Goal: Contribute content: Contribute content

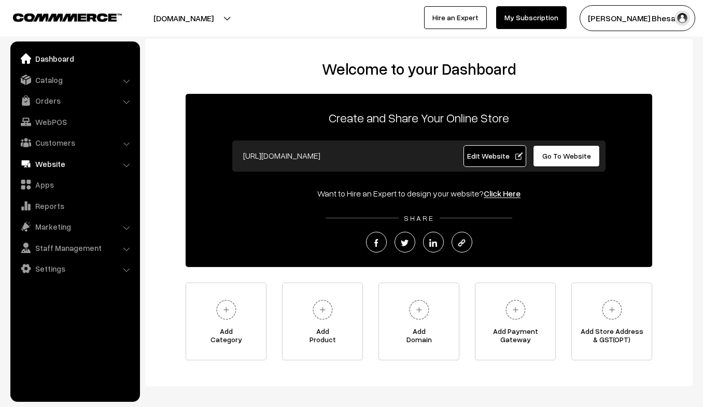
click at [58, 163] on link "Website" at bounding box center [74, 163] width 123 height 19
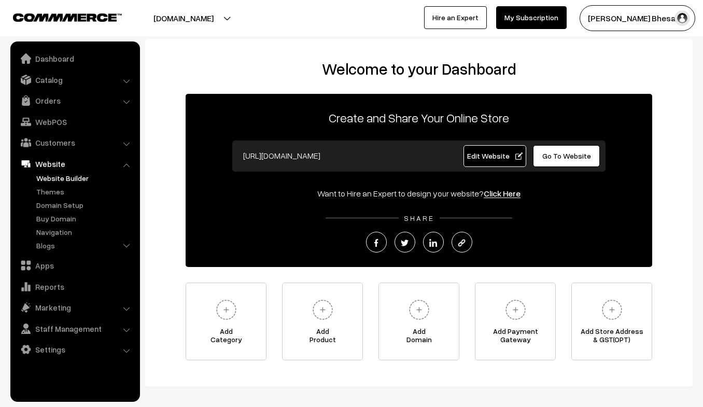
click at [69, 177] on link "Website Builder" at bounding box center [85, 178] width 103 height 11
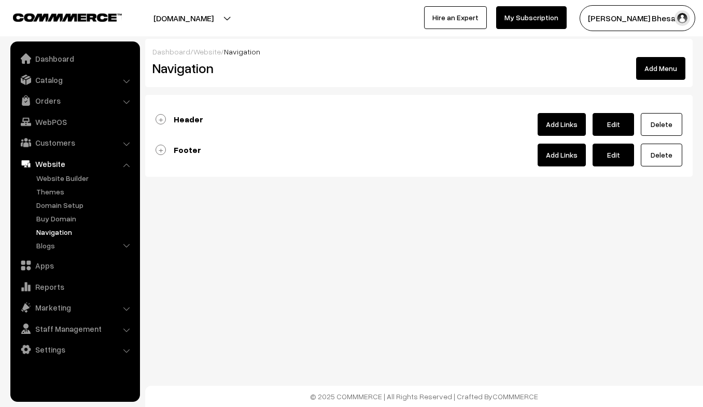
click at [551, 126] on link "Add Links" at bounding box center [561, 124] width 48 height 23
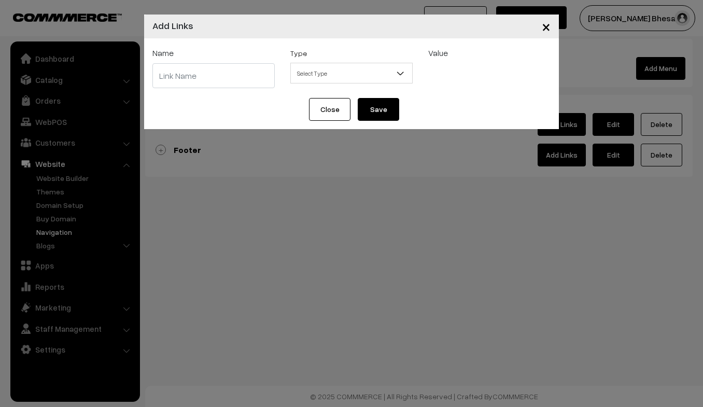
click at [176, 81] on input "text" at bounding box center [213, 75] width 122 height 25
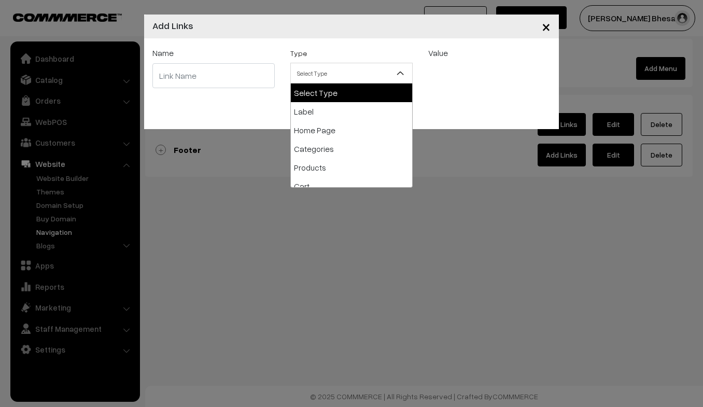
click at [316, 80] on span "Select Type" at bounding box center [351, 73] width 121 height 18
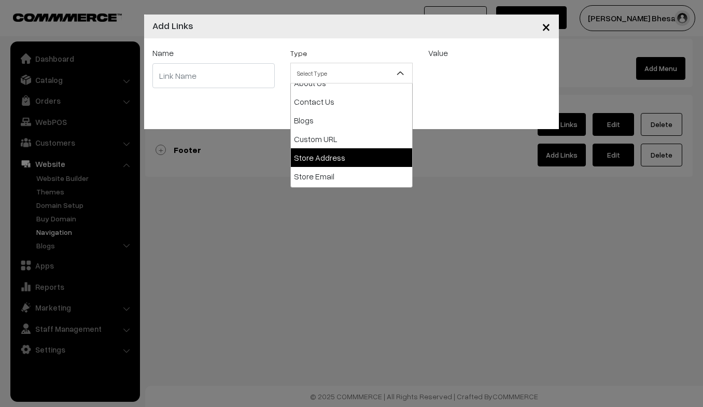
scroll to position [123, 0]
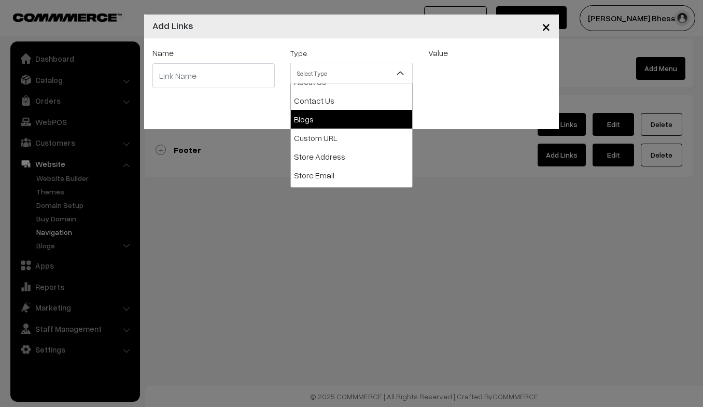
select select "blog"
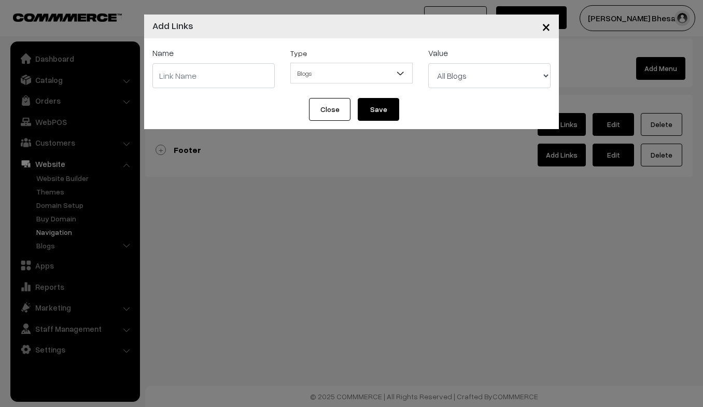
click at [227, 68] on input "text" at bounding box center [213, 75] width 122 height 25
type input "Blogs"
click at [382, 113] on button "Save" at bounding box center [378, 109] width 41 height 23
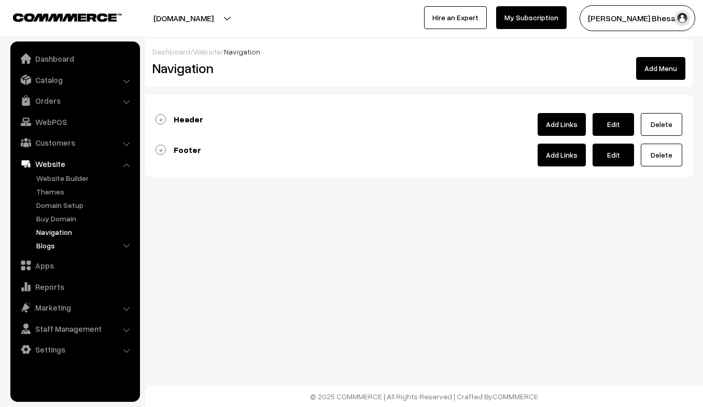
click at [53, 244] on link "Blogs" at bounding box center [85, 245] width 103 height 11
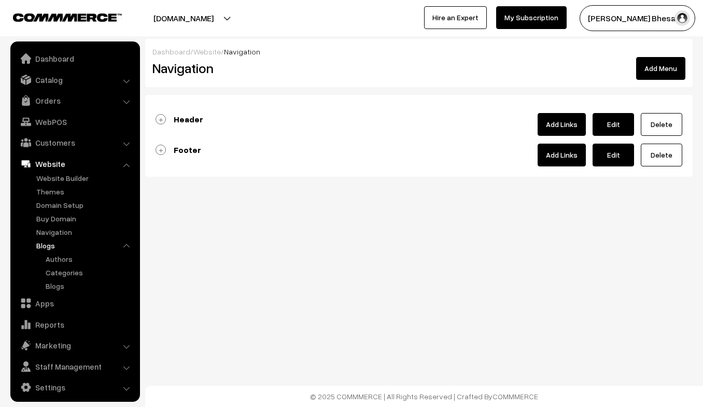
scroll to position [5, 0]
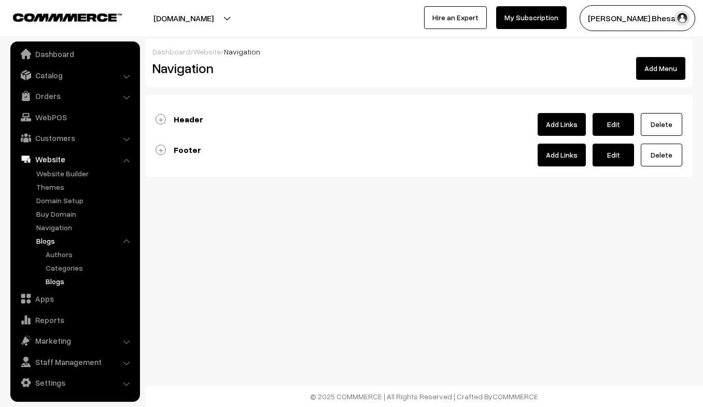
click at [58, 279] on link "Blogs" at bounding box center [89, 281] width 93 height 11
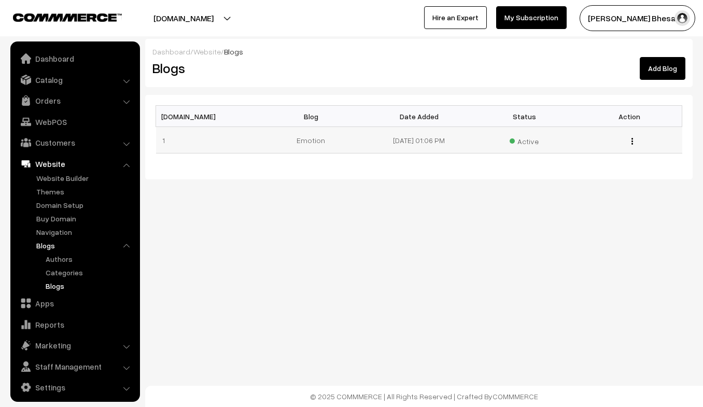
scroll to position [5, 0]
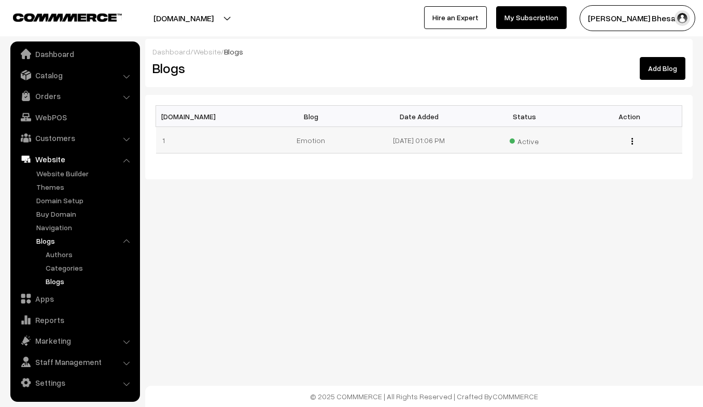
click at [326, 140] on td "Emotion" at bounding box center [313, 140] width 105 height 26
click at [631, 143] on img "button" at bounding box center [632, 141] width 2 height 7
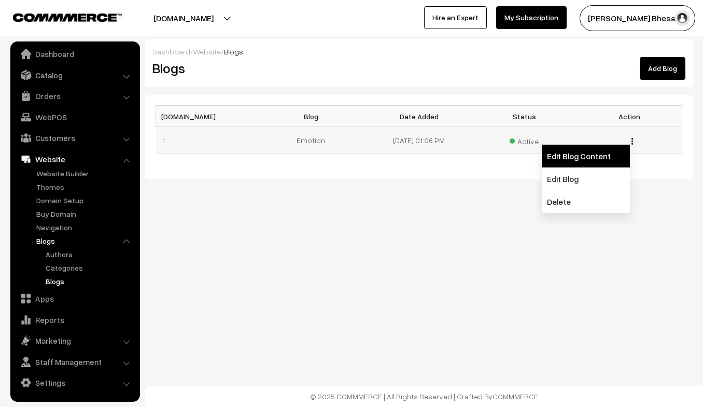
click at [591, 156] on link "Edit Blog Content" at bounding box center [586, 156] width 88 height 23
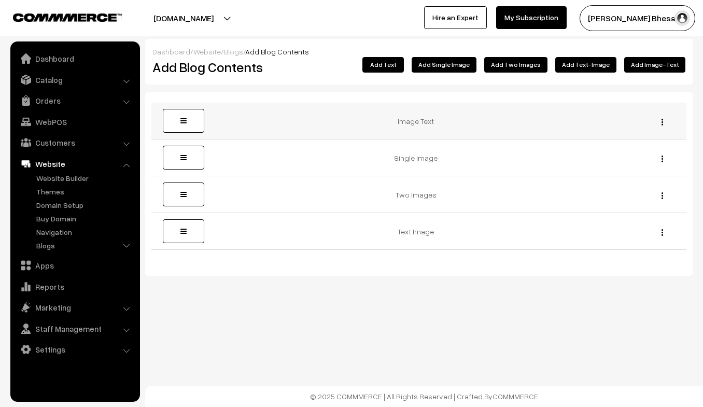
click at [412, 119] on td "Image Text" at bounding box center [419, 121] width 428 height 37
click at [407, 163] on td "Single Image" at bounding box center [419, 157] width 428 height 37
click at [408, 198] on td "Two Images" at bounding box center [419, 194] width 428 height 37
click at [410, 232] on td "Text Image" at bounding box center [419, 231] width 428 height 37
click at [52, 247] on link "Blogs" at bounding box center [85, 245] width 103 height 11
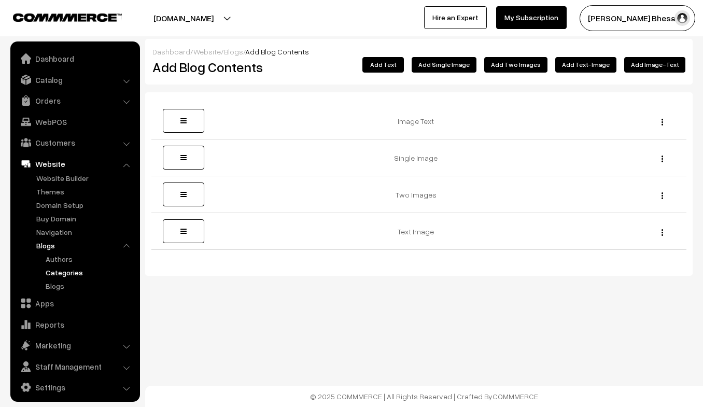
click at [66, 274] on link "Categories" at bounding box center [89, 272] width 93 height 11
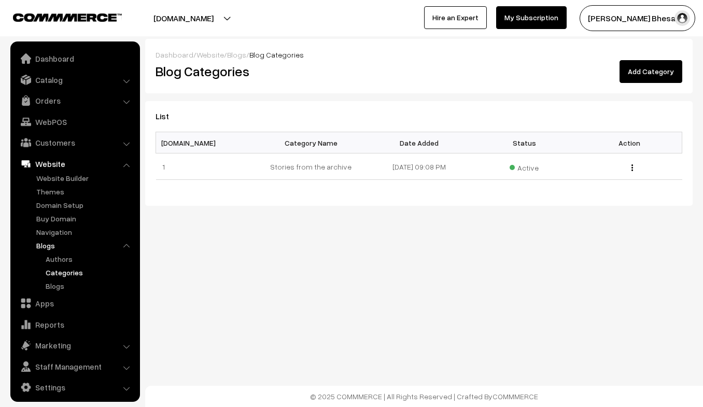
scroll to position [5, 0]
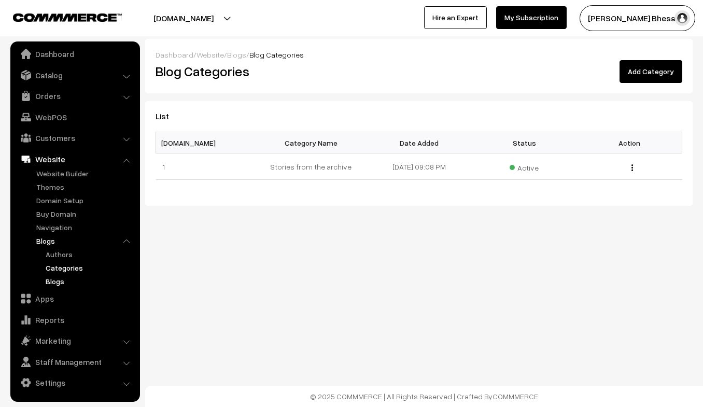
click at [52, 282] on link "Blogs" at bounding box center [89, 281] width 93 height 11
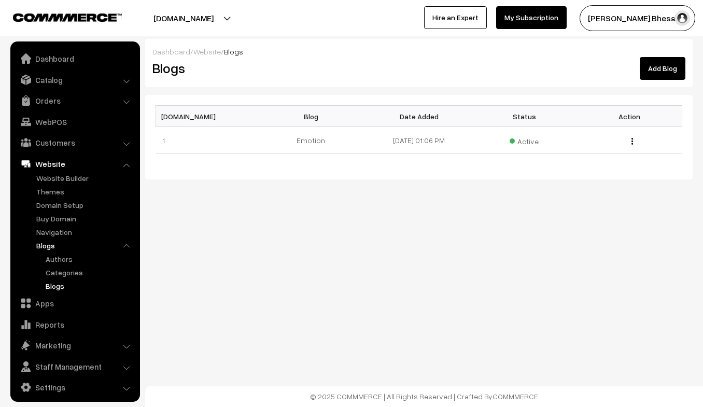
scroll to position [5, 0]
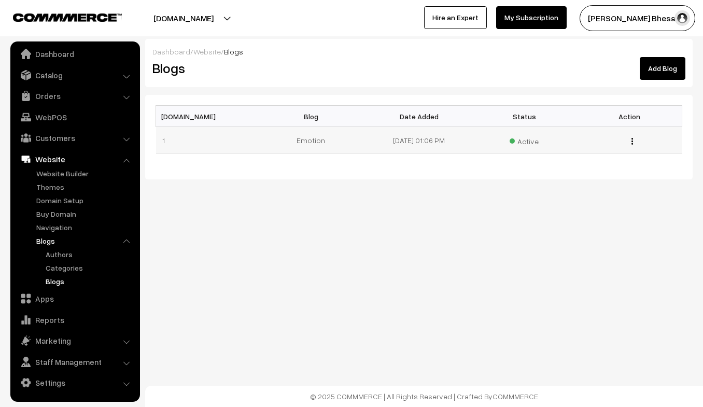
click at [632, 143] on img "button" at bounding box center [632, 141] width 2 height 7
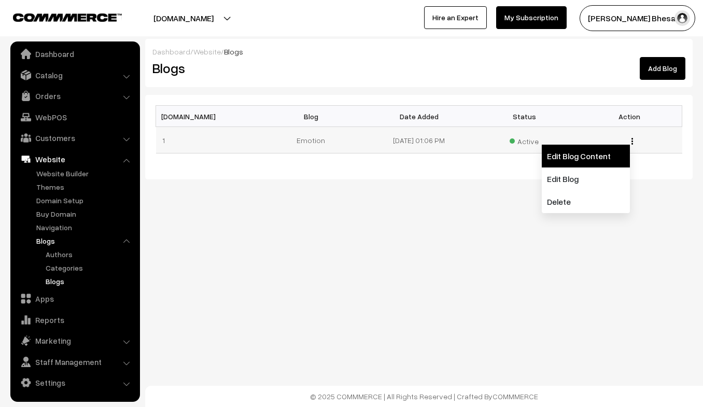
click at [586, 164] on link "Edit Blog Content" at bounding box center [586, 156] width 88 height 23
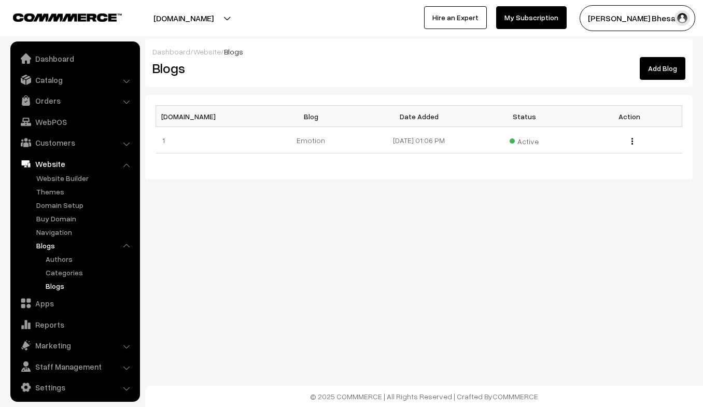
scroll to position [5, 0]
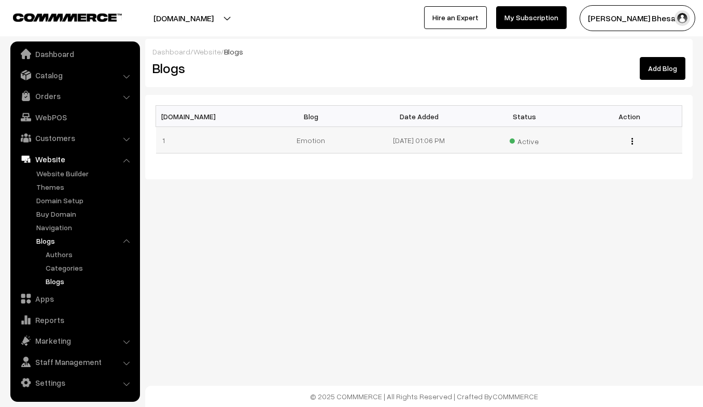
click at [632, 135] on div "Edit Blog Content Edit Blog Delete" at bounding box center [629, 140] width 93 height 11
click at [632, 137] on button "button" at bounding box center [632, 141] width 3 height 8
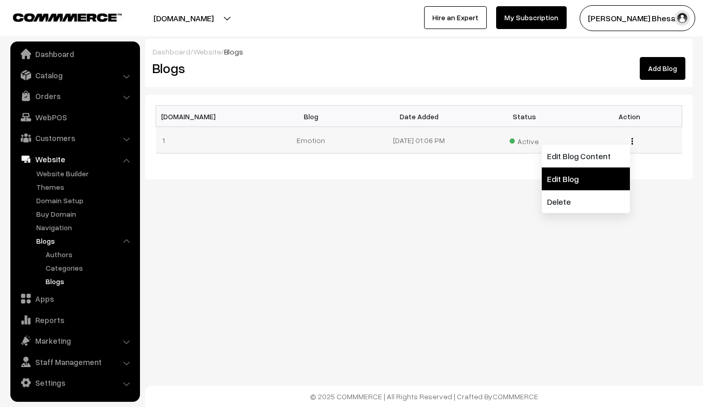
click at [575, 183] on link "Edit Blog" at bounding box center [586, 178] width 88 height 23
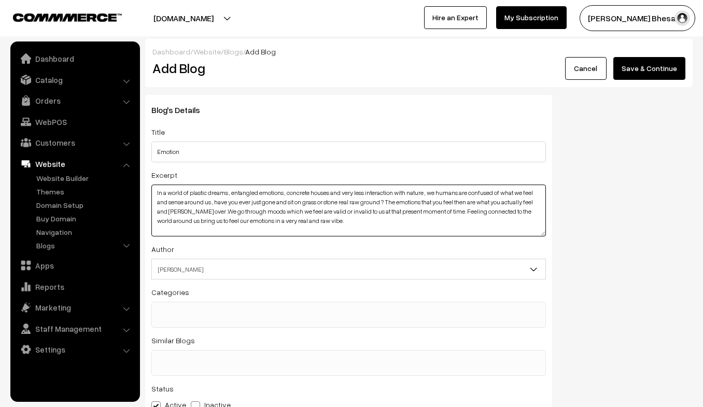
click at [247, 193] on textarea "In a world of plastic dreams , entangled emotions , concrete houses and very le…" at bounding box center [348, 210] width 394 height 52
click at [247, 195] on textarea "In a world of plastic dreams , entangled emotions , concrete houses and very le…" at bounding box center [348, 210] width 394 height 52
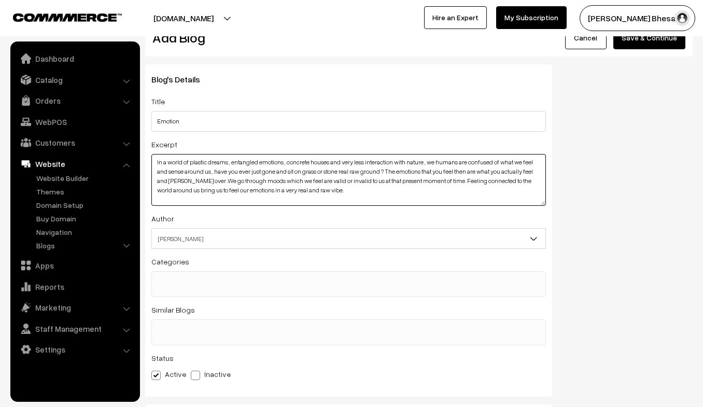
scroll to position [33, 0]
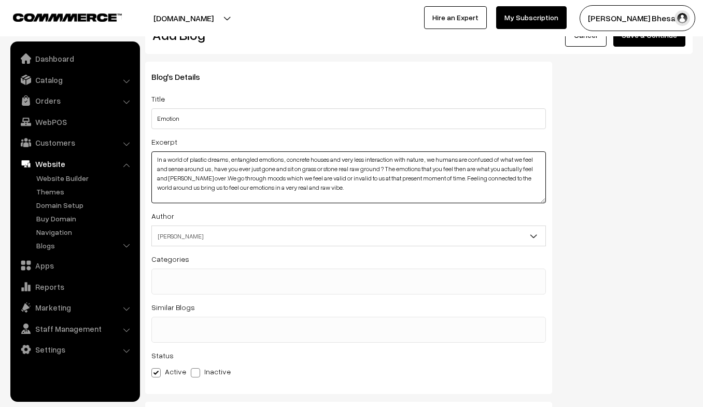
click at [293, 172] on textarea "In a world of plastic dreams , entangled emotions , concrete houses and very le…" at bounding box center [348, 177] width 394 height 52
click at [196, 191] on textarea "In a world of plastic dreams , entangled emotions , concrete houses and very le…" at bounding box center [348, 177] width 394 height 52
click at [215, 188] on textarea "In a world of plastic dreams , entangled emotions , concrete houses and very le…" at bounding box center [348, 177] width 394 height 52
click at [240, 188] on textarea "In a world of plastic dreams , entangled emotions , concrete houses and very le…" at bounding box center [348, 177] width 394 height 52
click at [398, 190] on textarea "In a world of plastic dreams , entangled emotions , concrete houses and very le…" at bounding box center [348, 177] width 394 height 52
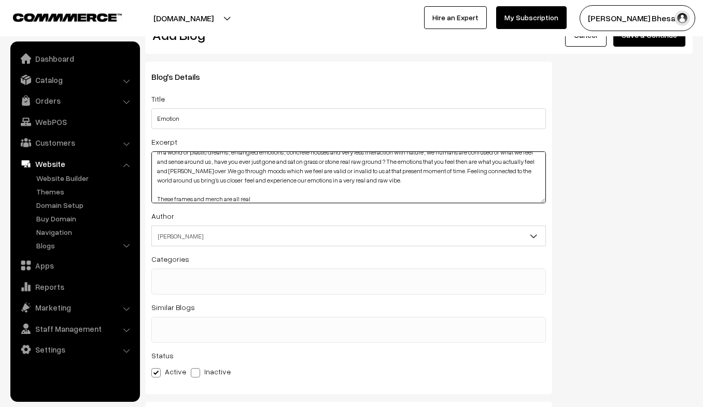
scroll to position [11, 0]
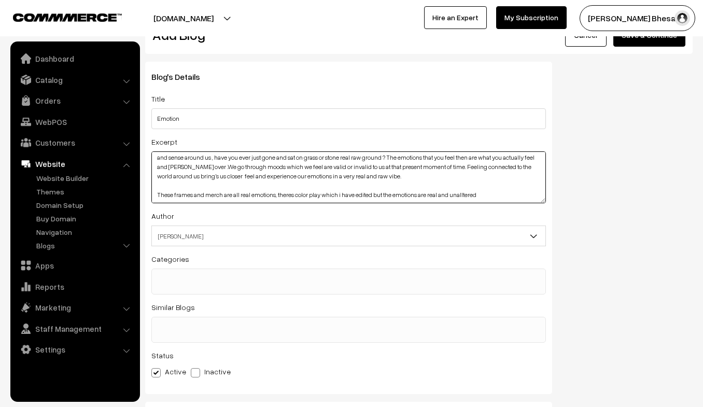
click at [459, 197] on textarea "In a world of plastic dreams , entangled emotions , concrete houses and very le…" at bounding box center [348, 177] width 394 height 52
click at [481, 194] on textarea "In a world of plastic dreams , entangled emotions , concrete houses and very le…" at bounding box center [348, 177] width 394 height 52
click at [221, 195] on textarea "In a world of plastic dreams , entangled emotions , concrete houses and very le…" at bounding box center [348, 177] width 394 height 52
click at [274, 197] on textarea "In a world of plastic dreams , entangled emotions , concrete houses and very le…" at bounding box center [348, 177] width 394 height 52
click at [262, 195] on textarea "In a world of plastic dreams , entangled emotions , concrete houses and very le…" at bounding box center [348, 177] width 394 height 52
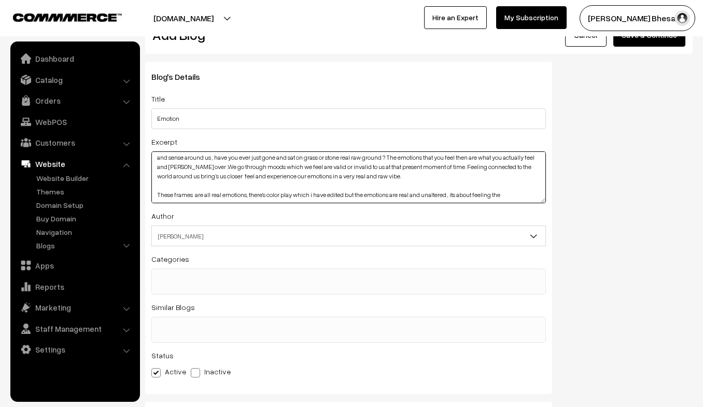
click at [275, 194] on textarea "In a world of plastic dreams , entangled emotions , concrete houses and very le…" at bounding box center [348, 177] width 394 height 52
click at [512, 196] on textarea "In a world of plastic dreams , entangled emotions , concrete houses and very le…" at bounding box center [348, 177] width 394 height 52
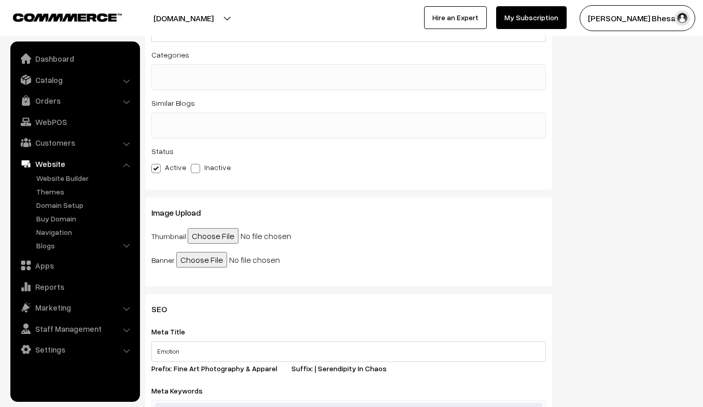
scroll to position [0, 0]
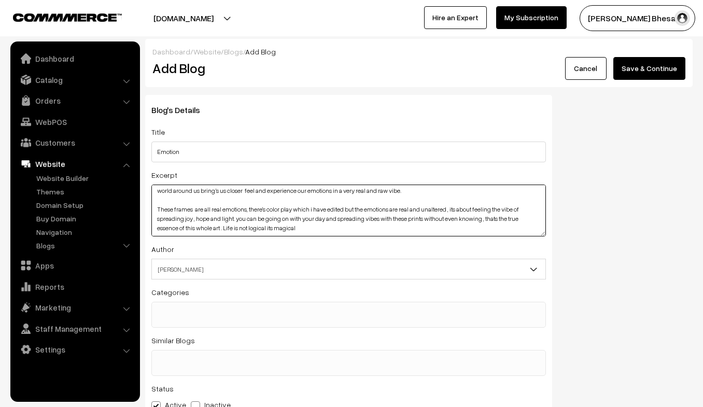
type textarea "In a world of plastic dreams , entangled emotions , concrete houses and very le…"
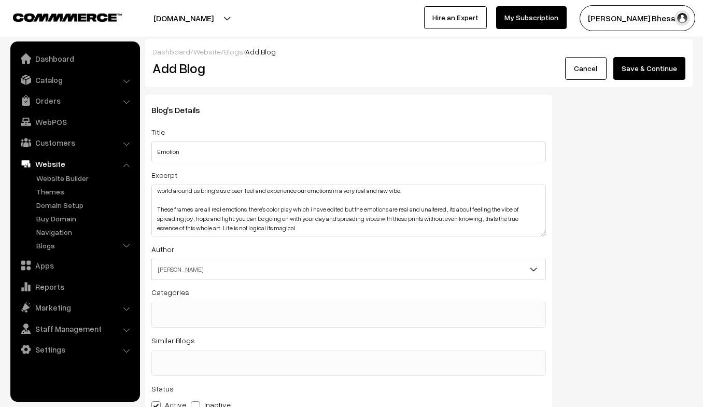
click at [629, 72] on button "Save & Continue" at bounding box center [649, 68] width 72 height 23
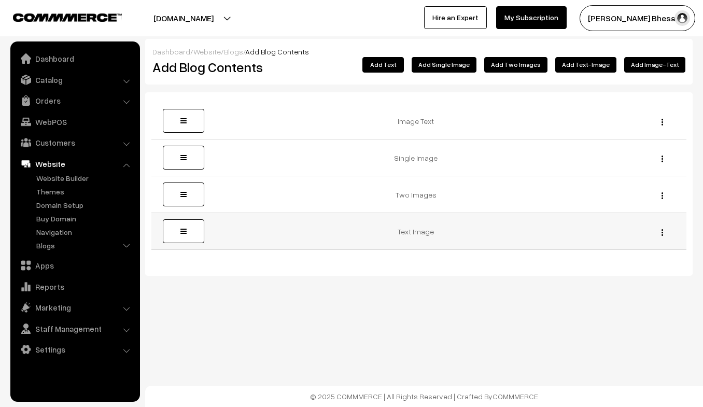
click at [659, 230] on div "Edit [GEOGRAPHIC_DATA]" at bounding box center [659, 231] width 41 height 11
click at [661, 231] on img "button" at bounding box center [662, 232] width 2 height 7
click at [634, 239] on link "Edit" at bounding box center [616, 247] width 88 height 23
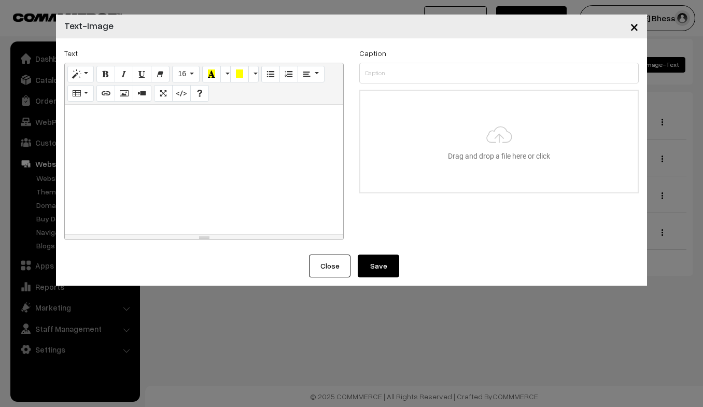
click at [330, 258] on button "Close" at bounding box center [329, 265] width 41 height 23
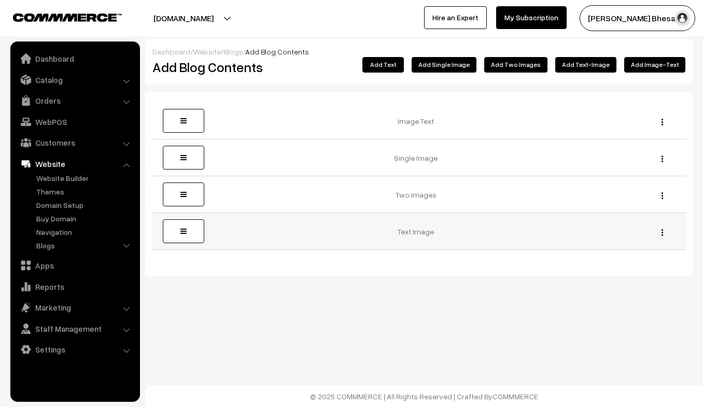
click at [659, 233] on div "Edit [GEOGRAPHIC_DATA]" at bounding box center [659, 231] width 41 height 11
click at [662, 232] on img "button" at bounding box center [662, 232] width 2 height 7
click at [605, 267] on link "Delete" at bounding box center [616, 270] width 88 height 23
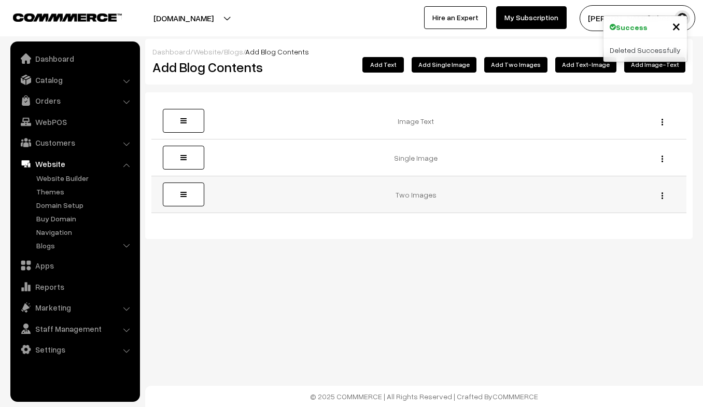
click at [666, 197] on div "Edit Delete" at bounding box center [659, 194] width 41 height 11
click at [662, 196] on img "button" at bounding box center [662, 195] width 2 height 7
click at [577, 205] on link "Edit" at bounding box center [616, 210] width 88 height 23
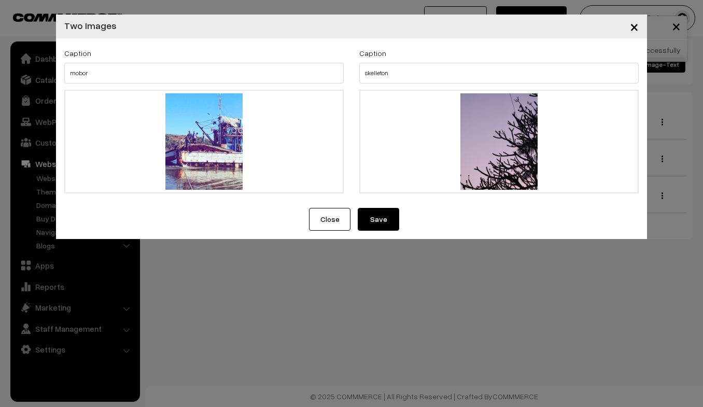
click at [372, 217] on button "Save" at bounding box center [378, 219] width 41 height 23
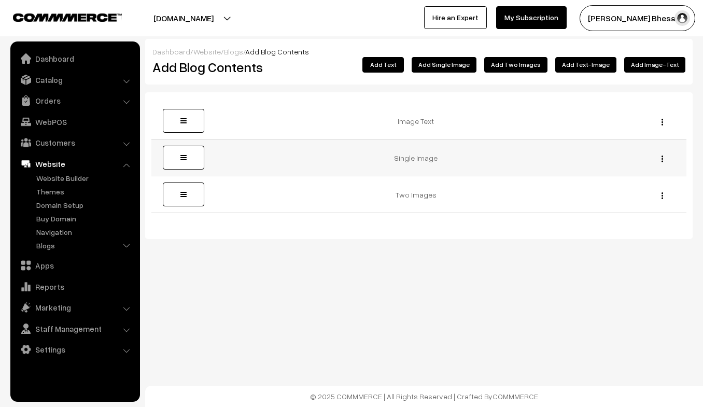
click at [661, 161] on img "button" at bounding box center [662, 158] width 2 height 7
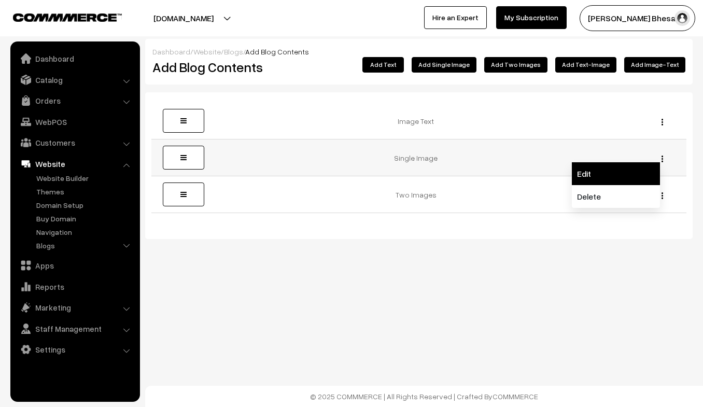
click at [612, 173] on link "Edit" at bounding box center [616, 173] width 88 height 23
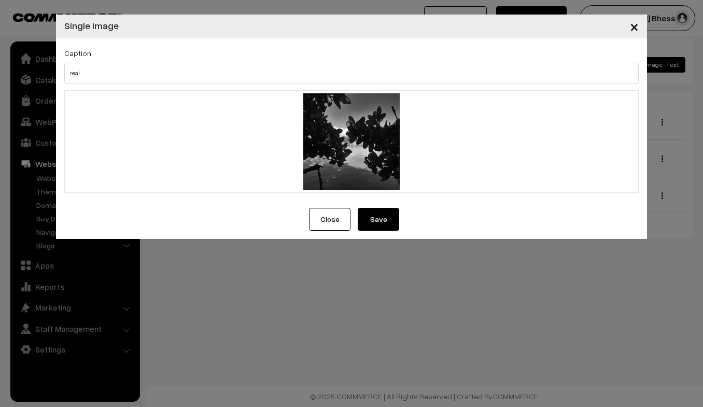
click at [376, 223] on button "Save" at bounding box center [378, 219] width 41 height 23
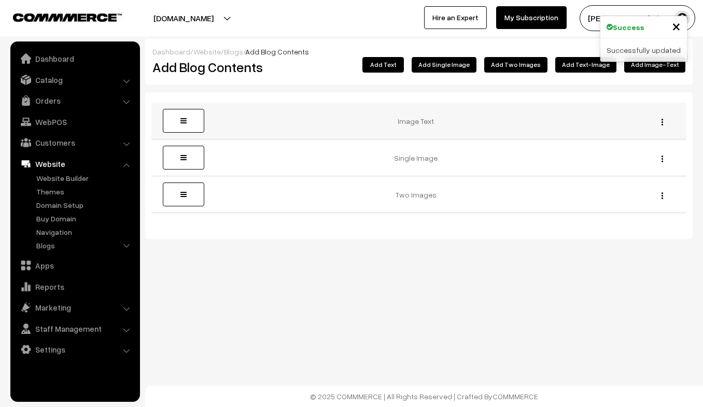
click at [658, 120] on div "Edit Delete" at bounding box center [659, 121] width 41 height 11
click at [661, 120] on img "button" at bounding box center [662, 122] width 2 height 7
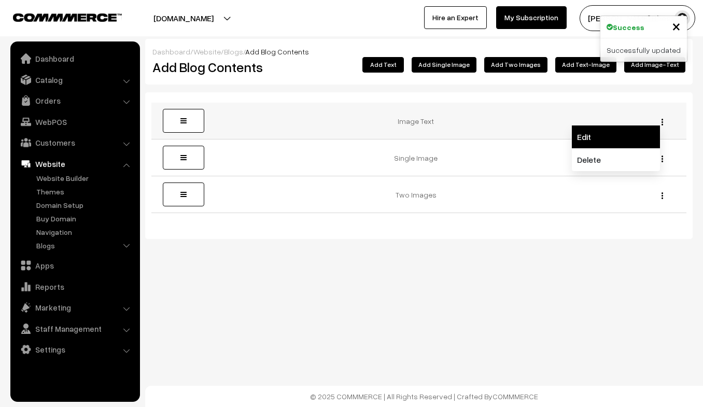
click at [583, 142] on link "Edit" at bounding box center [616, 136] width 88 height 23
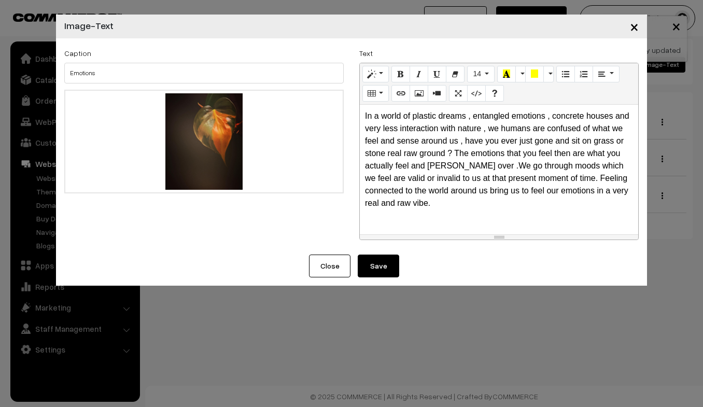
click at [383, 275] on button "Save" at bounding box center [378, 265] width 41 height 23
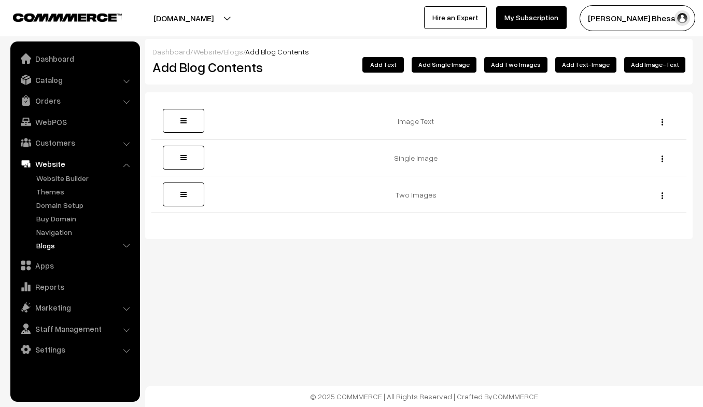
click at [61, 240] on link "Blogs" at bounding box center [85, 245] width 103 height 11
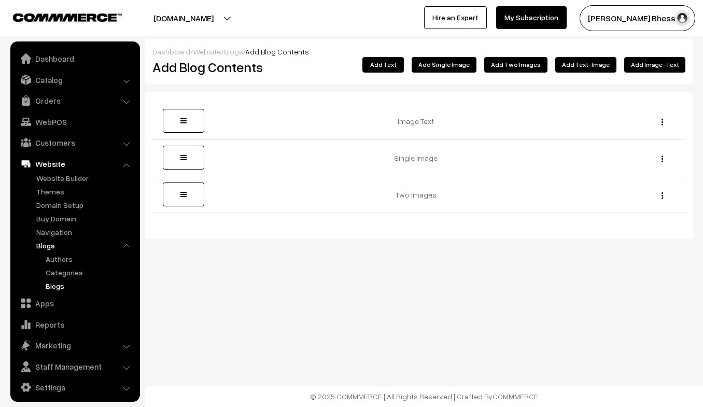
click at [64, 284] on link "Blogs" at bounding box center [89, 285] width 93 height 11
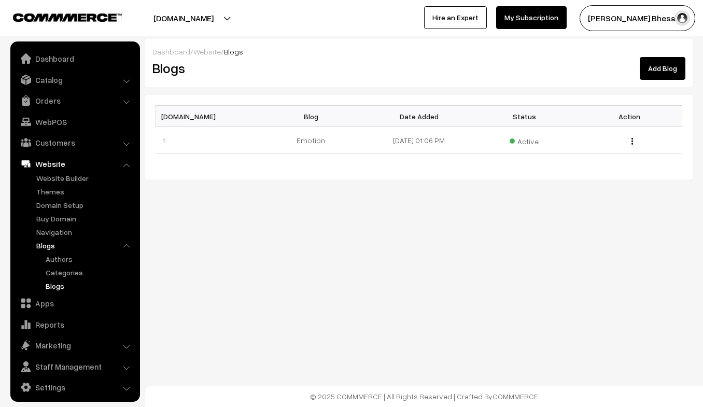
scroll to position [5, 0]
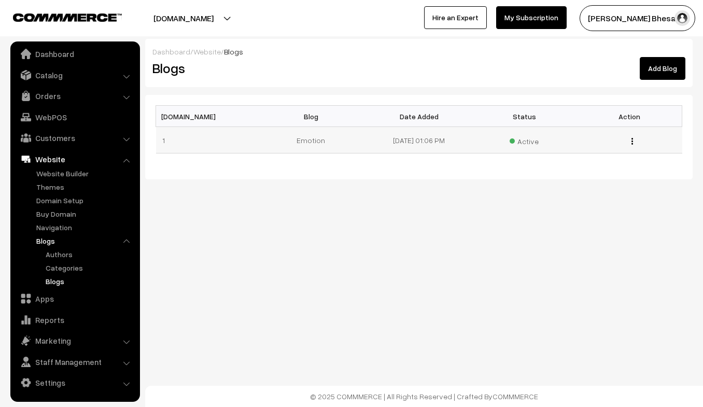
click at [631, 138] on img "button" at bounding box center [632, 141] width 2 height 7
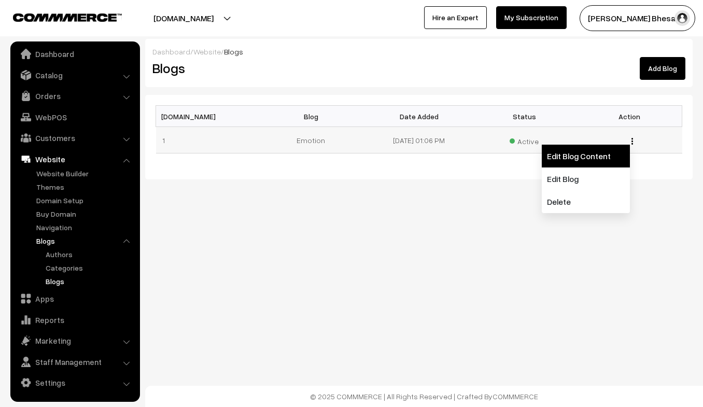
click at [576, 163] on link "Edit Blog Content" at bounding box center [586, 156] width 88 height 23
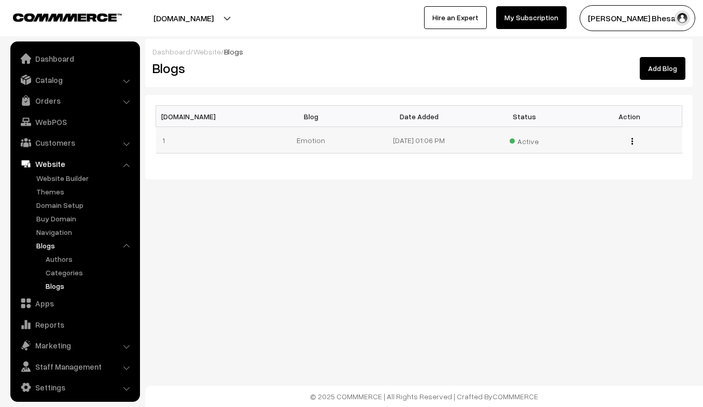
scroll to position [5, 0]
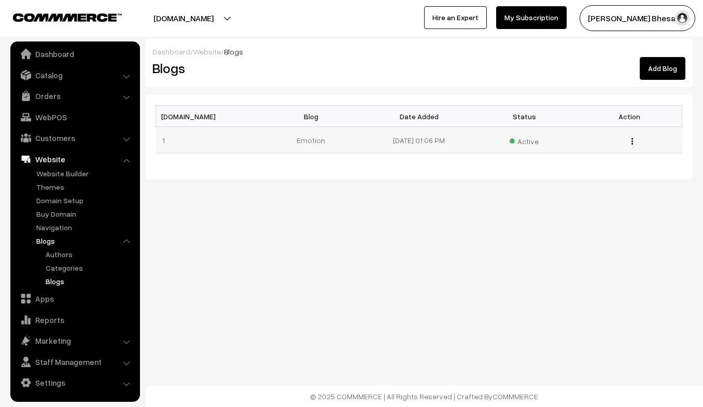
click at [632, 138] on button "button" at bounding box center [632, 141] width 3 height 8
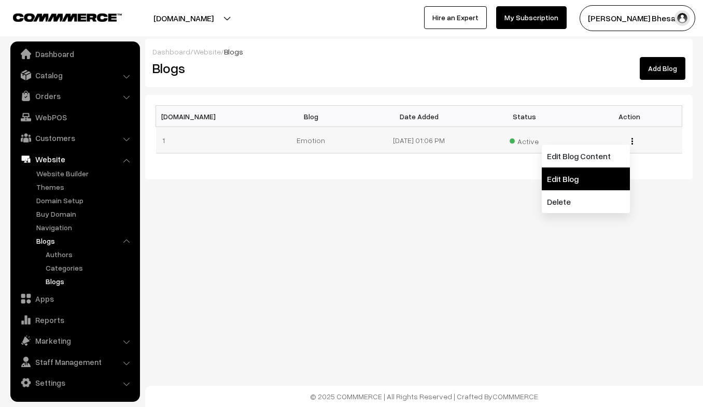
click at [594, 181] on link "Edit Blog" at bounding box center [586, 178] width 88 height 23
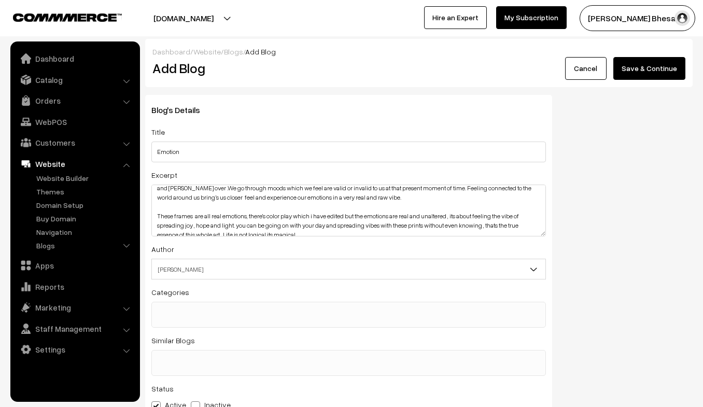
scroll to position [30, 0]
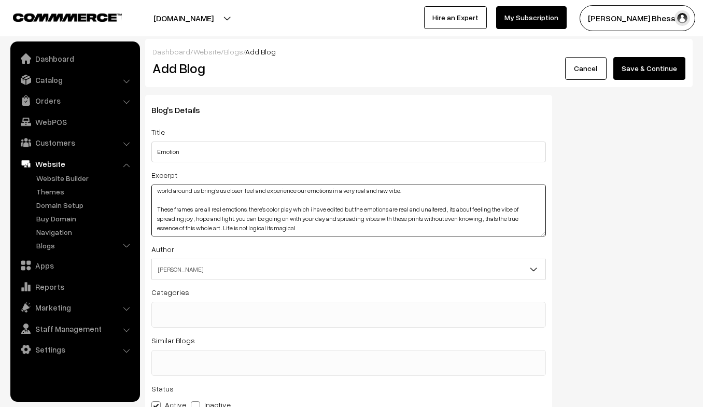
click at [305, 231] on textarea "In a world of plastic dreams , entangled emotions , concrete houses and very le…" at bounding box center [348, 210] width 394 height 52
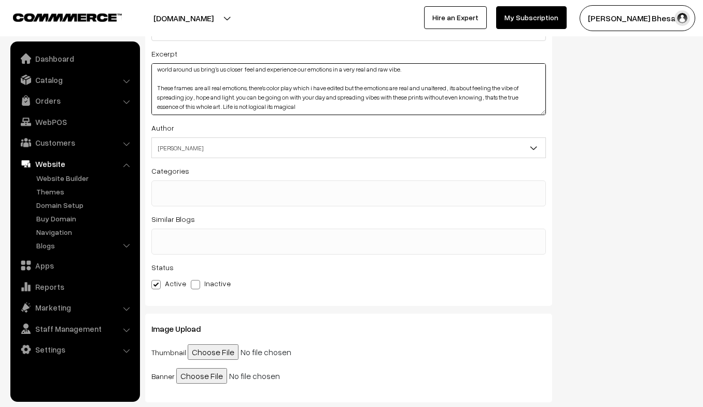
scroll to position [6, 0]
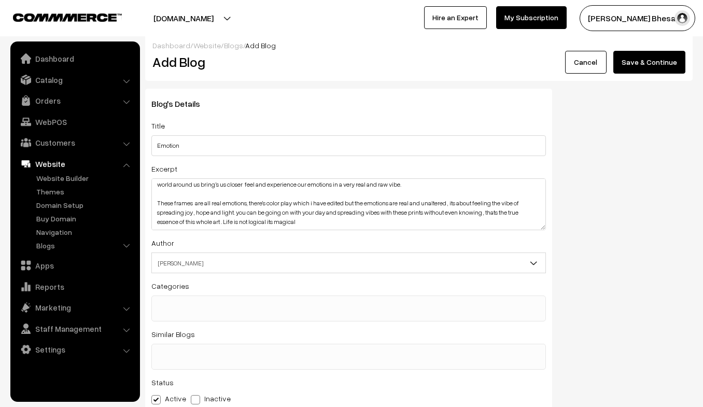
click at [647, 63] on button "Save & Continue" at bounding box center [649, 62] width 72 height 23
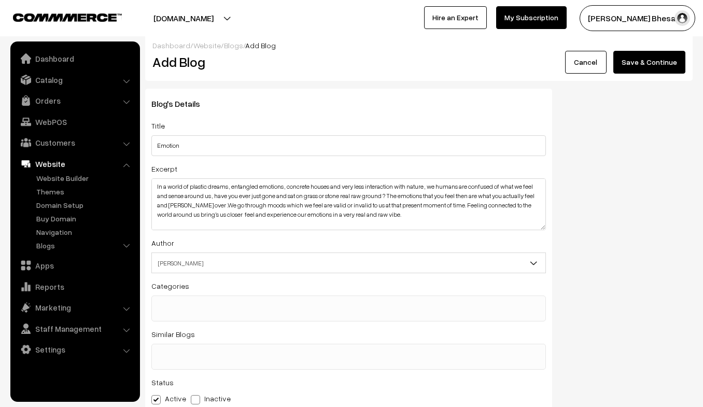
scroll to position [30, 0]
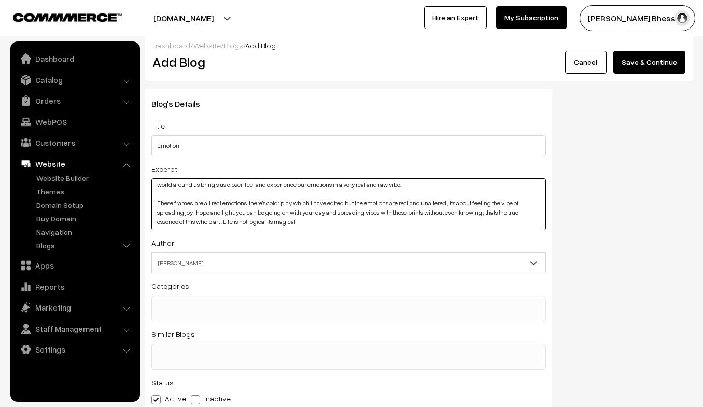
drag, startPoint x: 298, startPoint y: 224, endPoint x: 157, endPoint y: 205, distance: 142.3
click at [157, 205] on textarea "In a world of plastic dreams , entangled emotions , concrete houses and very le…" at bounding box center [348, 204] width 394 height 52
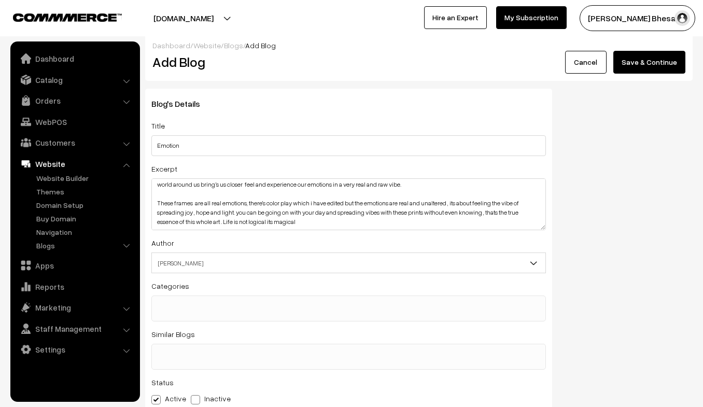
click at [651, 66] on button "Save & Continue" at bounding box center [649, 62] width 72 height 23
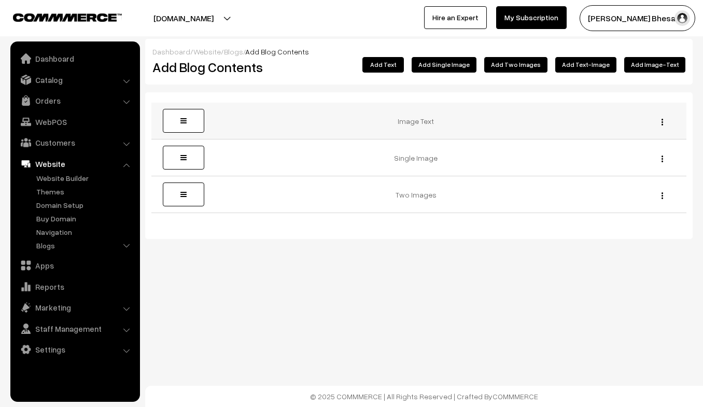
click at [433, 123] on td "Image Text" at bounding box center [419, 121] width 428 height 37
click at [659, 120] on div "Edit Delete" at bounding box center [659, 121] width 41 height 11
click at [662, 122] on img "button" at bounding box center [662, 122] width 2 height 7
click at [562, 143] on td "Single Image" at bounding box center [419, 157] width 428 height 37
click at [662, 120] on img "button" at bounding box center [662, 122] width 2 height 7
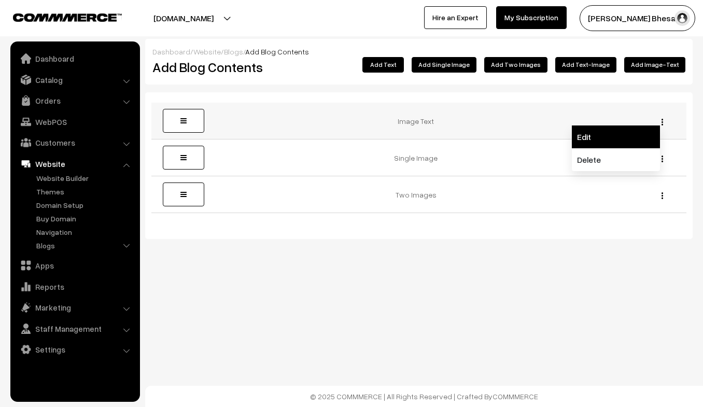
click at [637, 132] on link "Edit" at bounding box center [616, 136] width 88 height 23
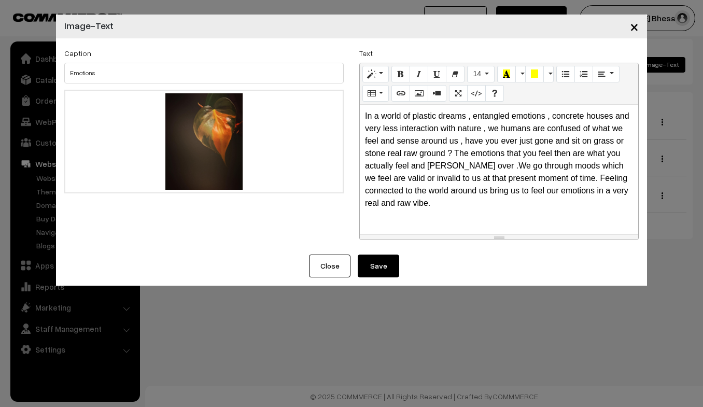
click at [404, 212] on div "In a world of plastic dreams , entangled emotions , concrete houses and very le…" at bounding box center [499, 170] width 278 height 130
paste div
click at [384, 267] on button "Save" at bounding box center [378, 265] width 41 height 23
